Goal: Ask a question: Seek information or help from site administrators or community

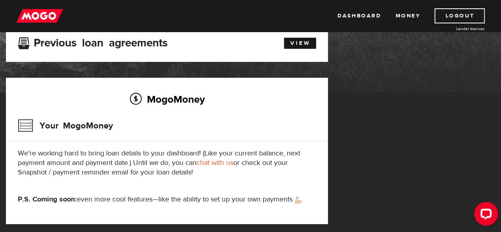
scroll to position [40, 0]
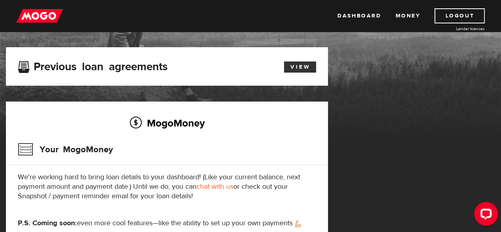
click at [300, 67] on link "View" at bounding box center [300, 66] width 32 height 11
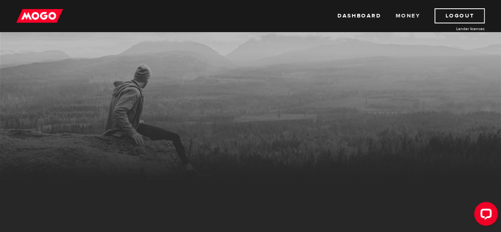
click at [404, 17] on link "Money" at bounding box center [407, 15] width 25 height 15
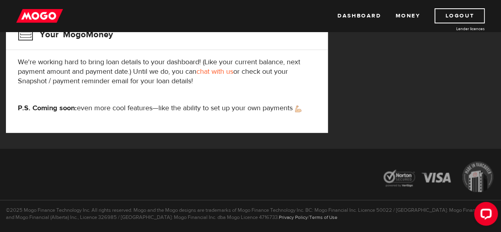
scroll to position [158, 0]
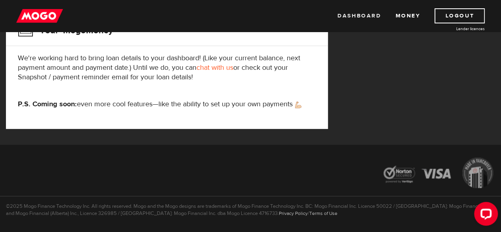
click at [368, 19] on link "Dashboard" at bounding box center [359, 15] width 44 height 15
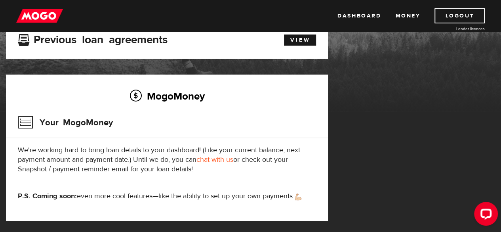
scroll to position [79, 0]
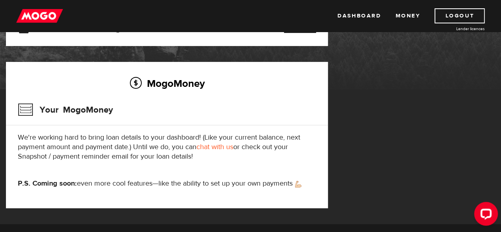
click at [207, 147] on link "chat with us" at bounding box center [214, 146] width 37 height 9
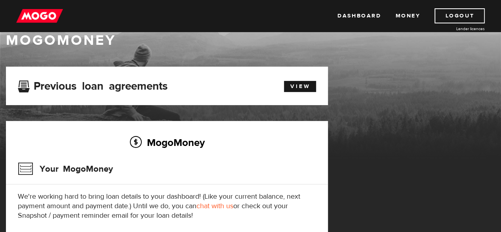
scroll to position [0, 0]
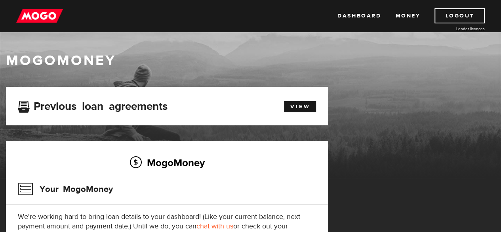
click at [296, 57] on h1 "MogoMoney" at bounding box center [250, 60] width 489 height 17
click at [50, 15] on img at bounding box center [39, 15] width 47 height 15
